Goal: Task Accomplishment & Management: Manage account settings

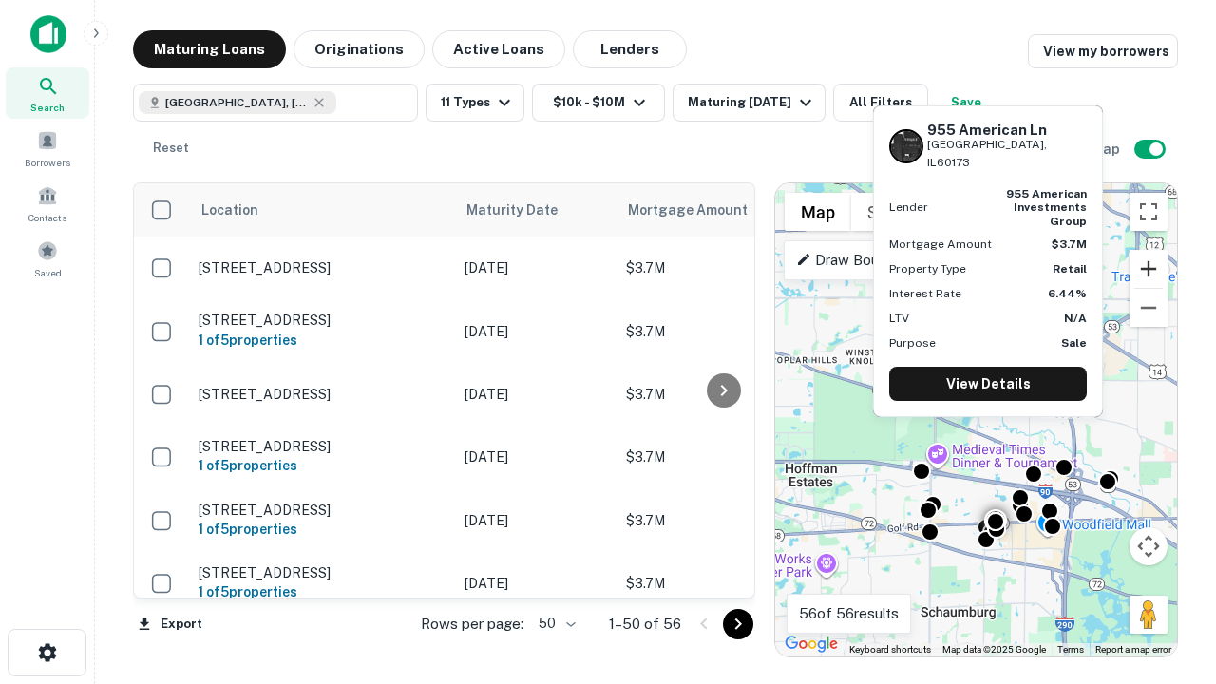
click at [1149, 269] on button "Zoom in" at bounding box center [1149, 269] width 38 height 38
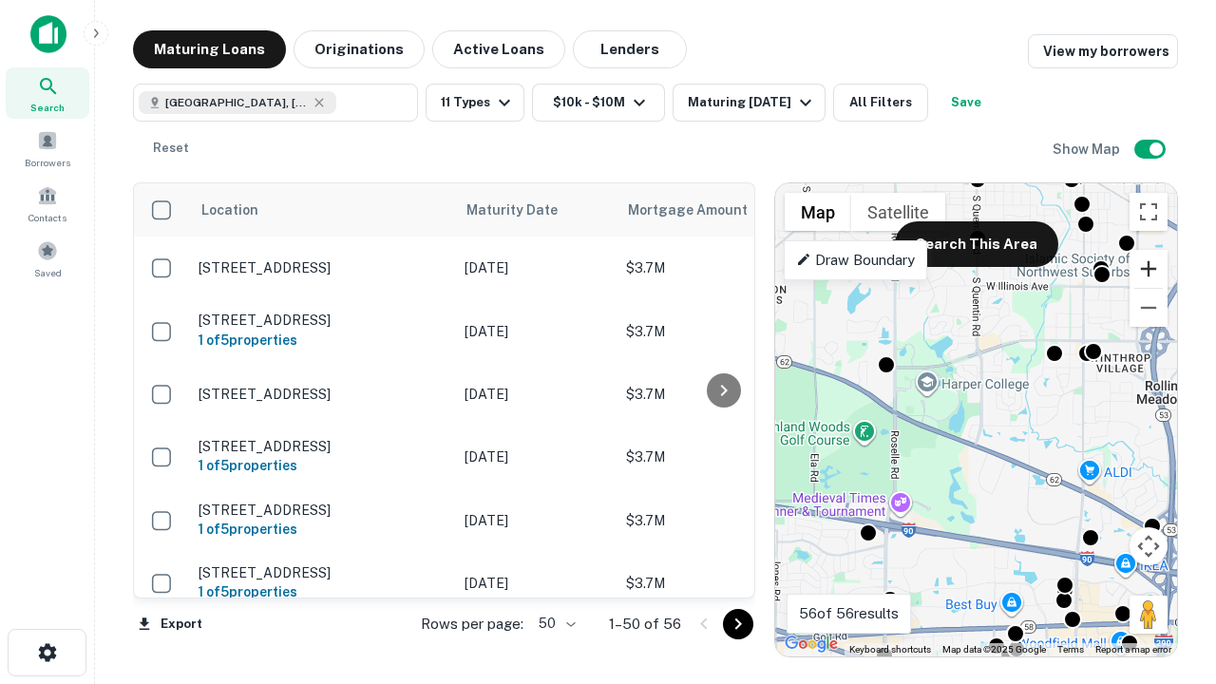
click at [1149, 269] on button "Zoom in" at bounding box center [1149, 269] width 38 height 38
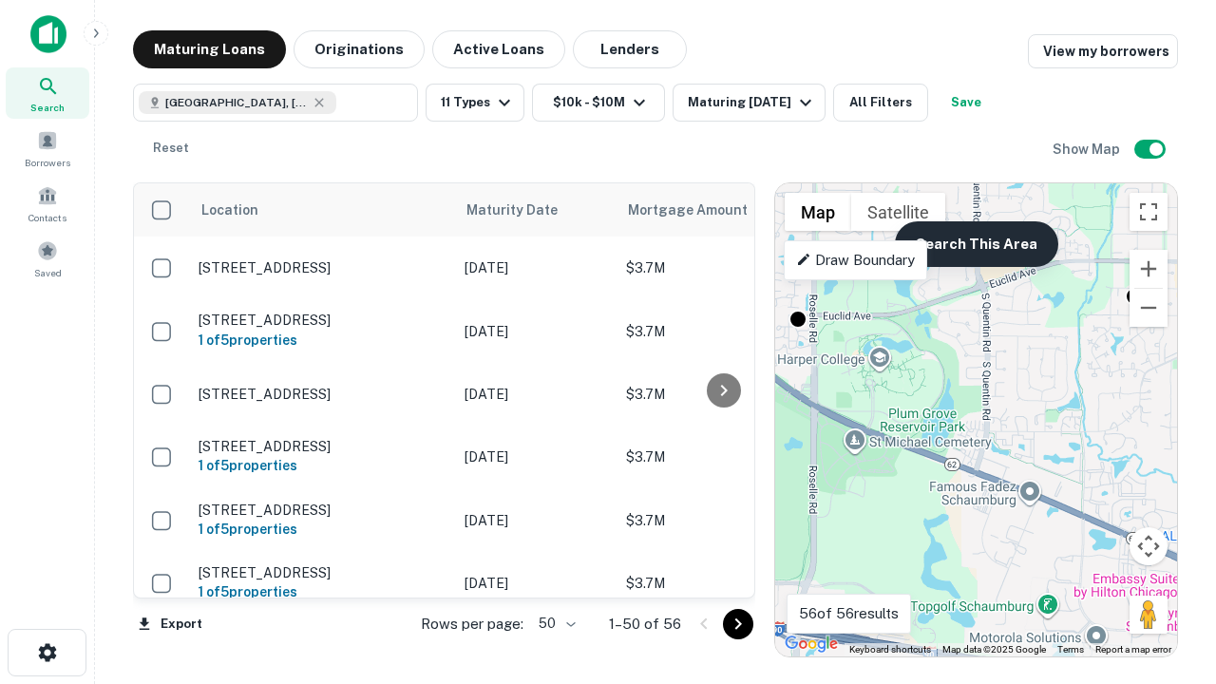
click at [976, 244] on button "Search This Area" at bounding box center [976, 244] width 163 height 46
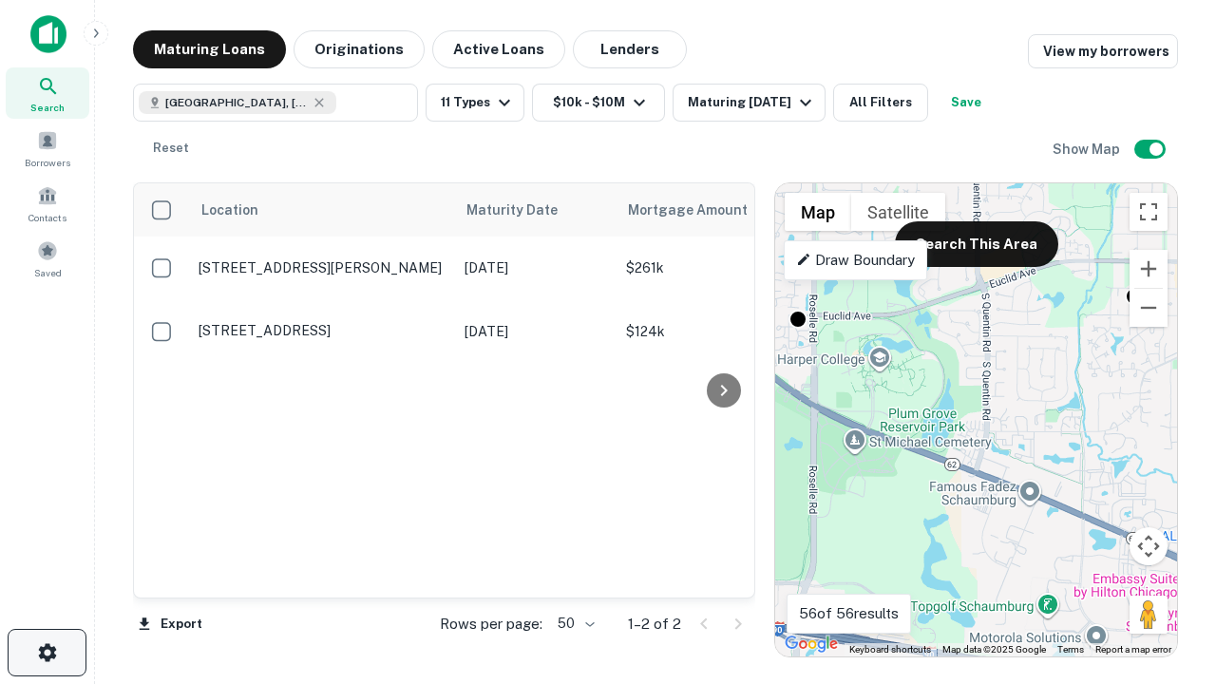
click at [47, 653] on icon "button" at bounding box center [47, 652] width 23 height 23
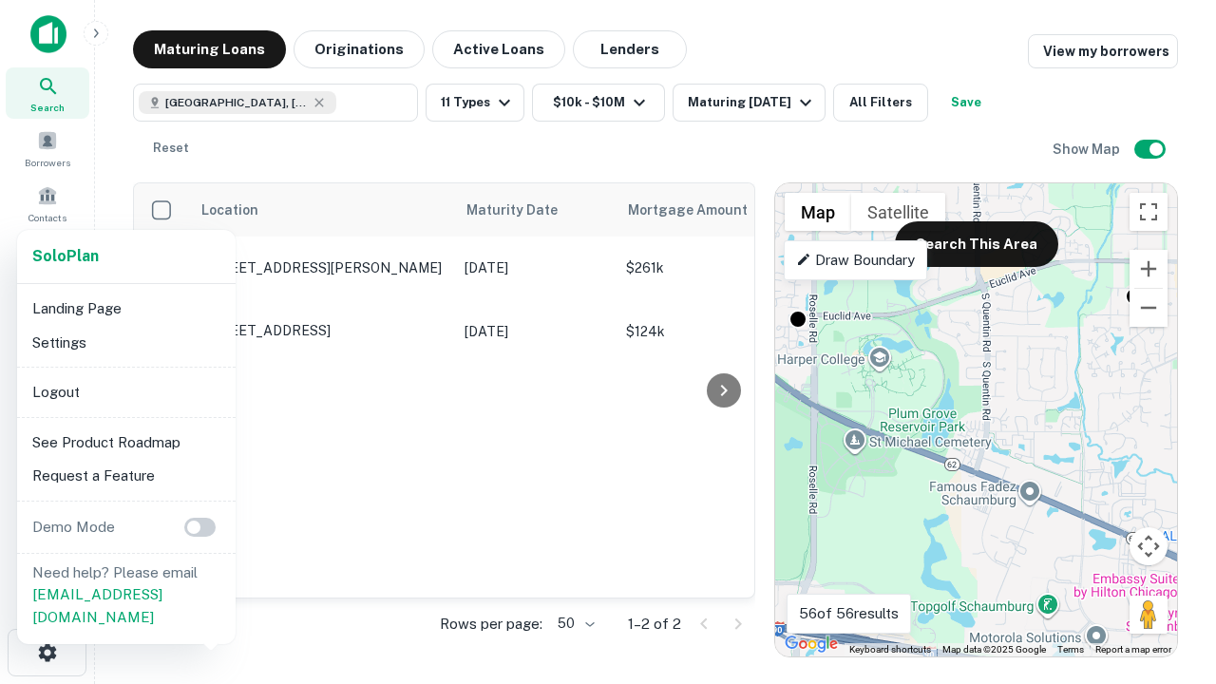
click at [125, 391] on li "Logout" at bounding box center [126, 392] width 203 height 34
